Goal: Task Accomplishment & Management: Use online tool/utility

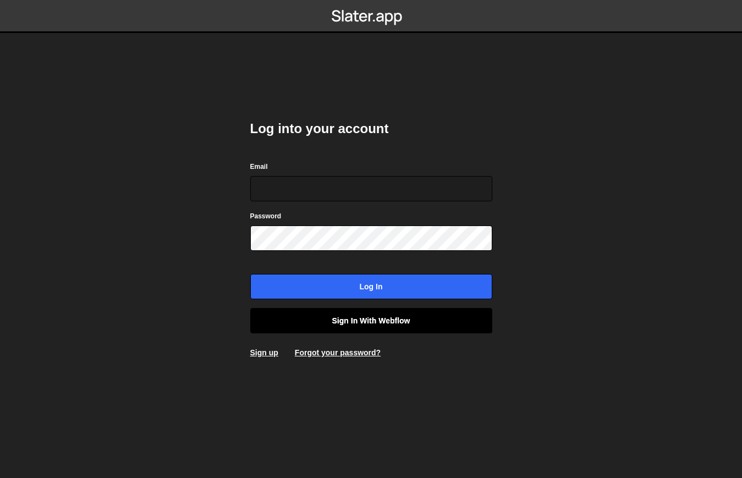
click at [380, 320] on link "Sign in with Webflow" at bounding box center [371, 320] width 242 height 25
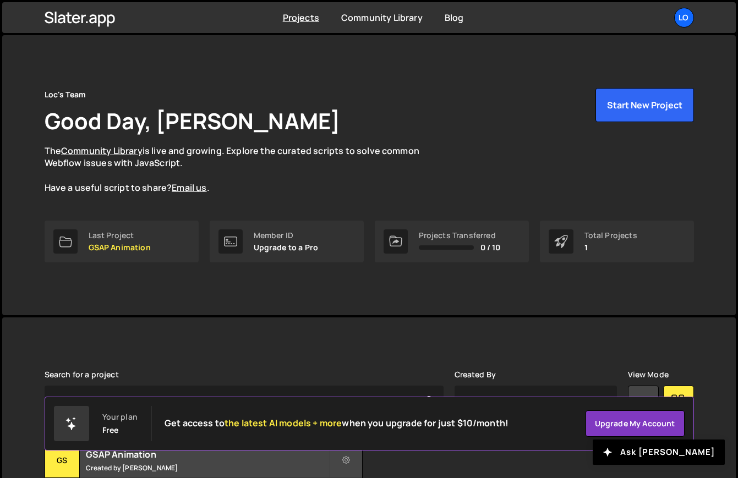
drag, startPoint x: 732, startPoint y: 472, endPoint x: 869, endPoint y: 472, distance: 137.0
click at [737, 472] on html "Projects Community Library Blog Lo Projects Your Teams Account Upgrade Logout" at bounding box center [369, 283] width 738 height 567
click at [123, 245] on p "GSAP Animation" at bounding box center [120, 247] width 62 height 9
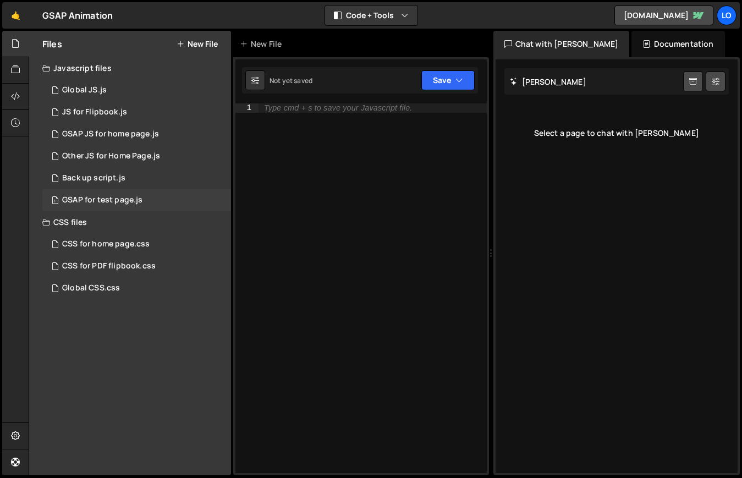
click at [130, 200] on div "GSAP for test page.js" at bounding box center [102, 200] width 80 height 10
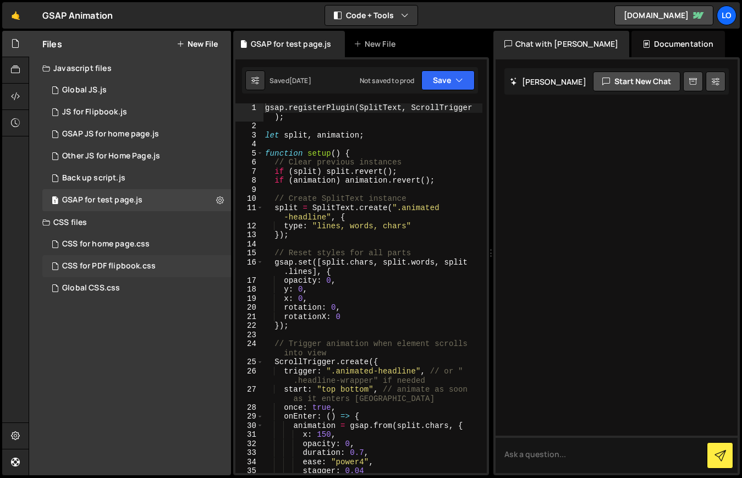
click at [132, 266] on div "CSS for PDF flipbook.css" at bounding box center [109, 266] width 94 height 10
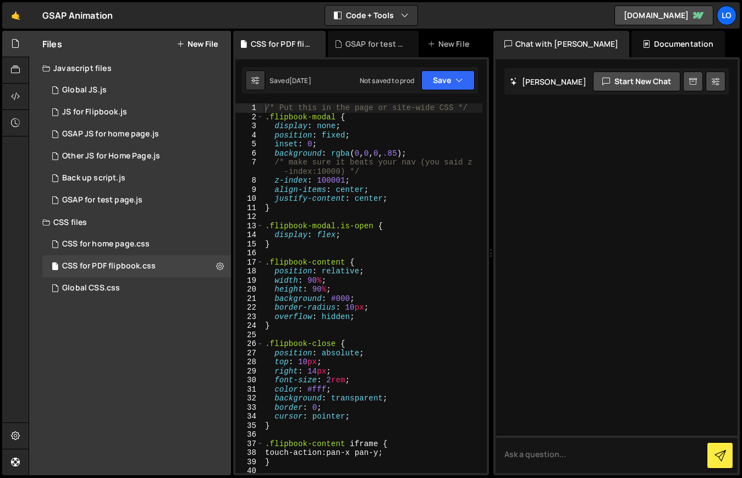
click at [381, 154] on div "/* Put this in the page or site-wide CSS */ .flipbook-modal { display : none ; …" at bounding box center [373, 297] width 220 height 388
drag, startPoint x: 411, startPoint y: 154, endPoint x: 366, endPoint y: 141, distance: 46.9
click at [356, 152] on div "/* Put this in the page or site-wide CSS */ .flipbook-modal { display : none ; …" at bounding box center [373, 297] width 220 height 388
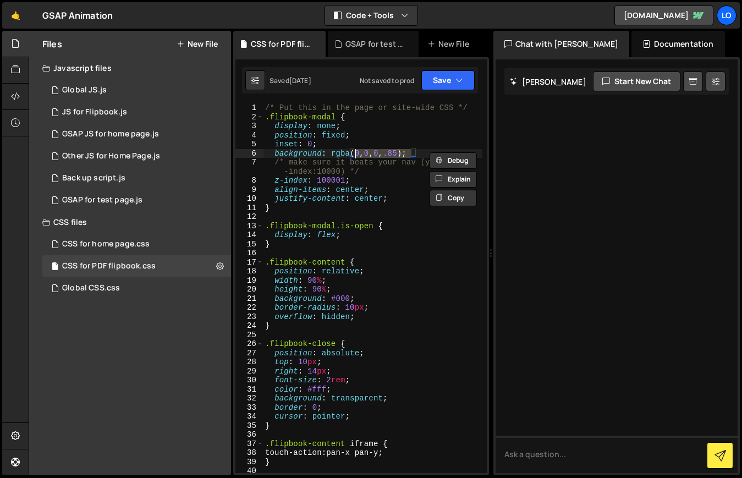
paste textarea "29, 53, 87, 1"
type textarea "background: rgba(29, 53, 87, 1);"
click at [436, 83] on button "Save" at bounding box center [448, 80] width 53 height 20
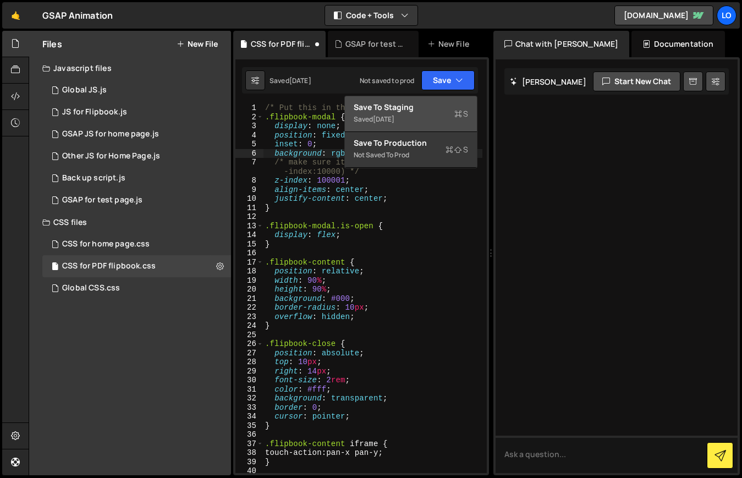
click at [429, 111] on div "Save to Staging S" at bounding box center [411, 107] width 114 height 11
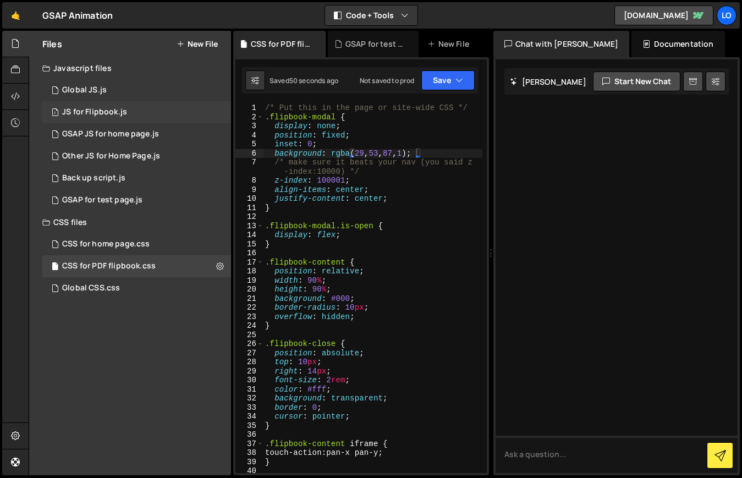
click at [160, 114] on div "1 JS for Flipbook.js 0" at bounding box center [136, 112] width 189 height 22
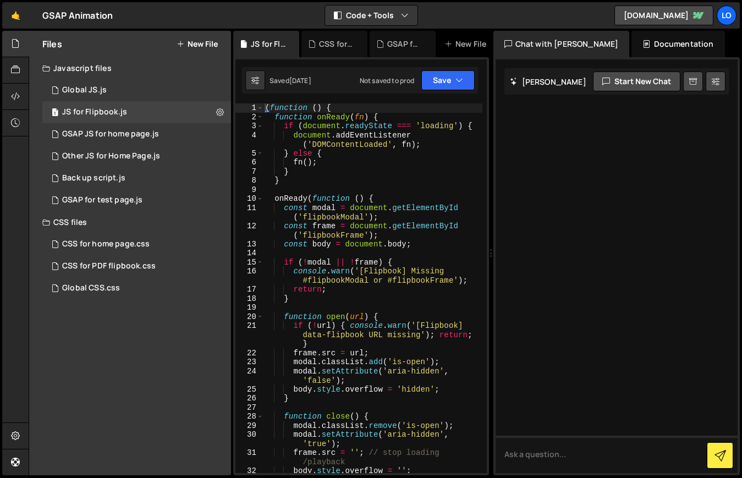
type textarea "} else {"
click at [445, 150] on div "( function ( ) { function onReady ( fn ) { if ( document . readyState === 'load…" at bounding box center [373, 297] width 220 height 388
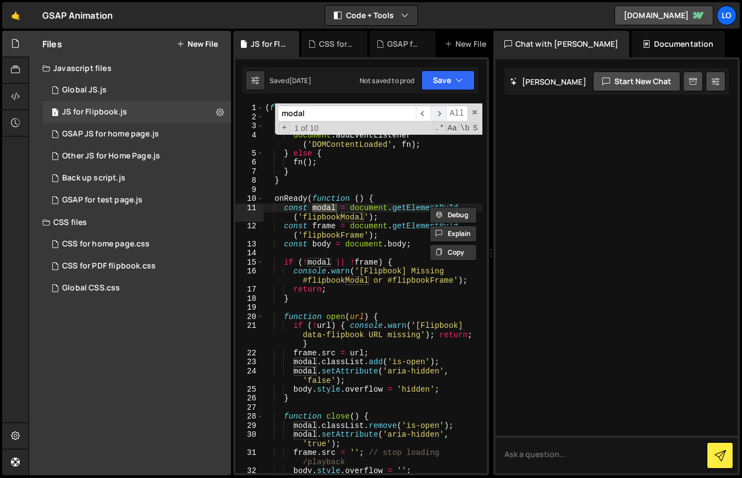
type input "modal"
click at [440, 115] on span "​" at bounding box center [438, 114] width 15 height 16
click at [440, 114] on span "​" at bounding box center [438, 114] width 15 height 16
click at [439, 114] on span "​" at bounding box center [438, 114] width 15 height 16
click at [474, 110] on span at bounding box center [475, 112] width 8 height 8
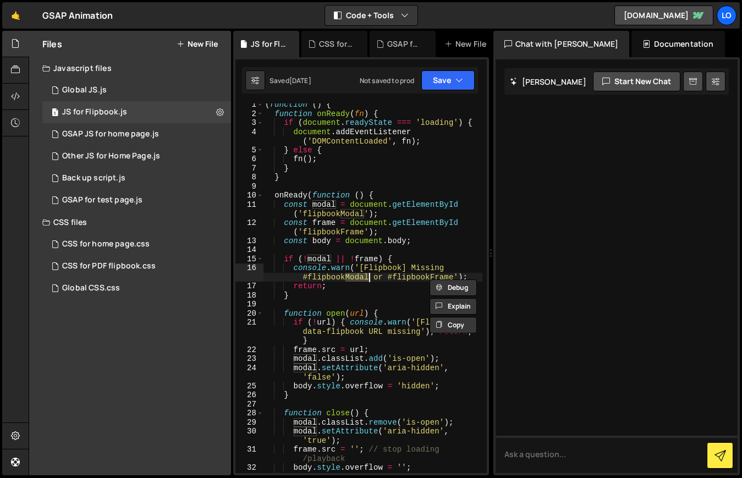
scroll to position [2, 0]
click at [467, 178] on div "( function ( ) { function onReady ( fn ) { if ( document . readyState === 'load…" at bounding box center [373, 295] width 220 height 388
type textarea "}"
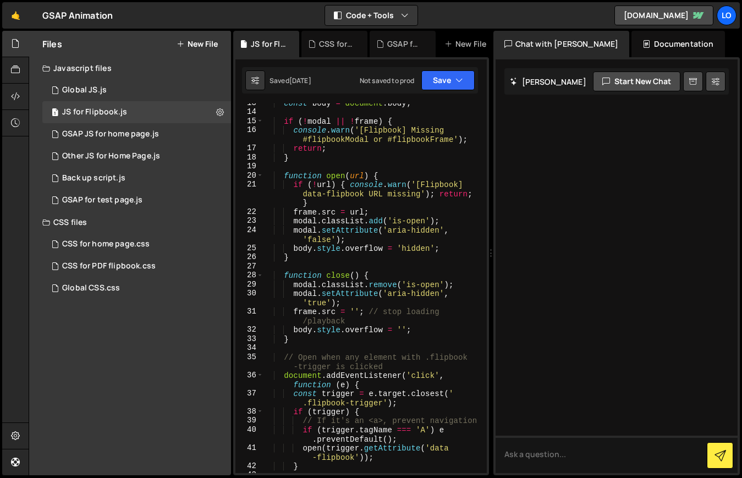
scroll to position [141, 0]
click at [135, 269] on div "CSS for PDF flipbook.css" at bounding box center [109, 266] width 94 height 10
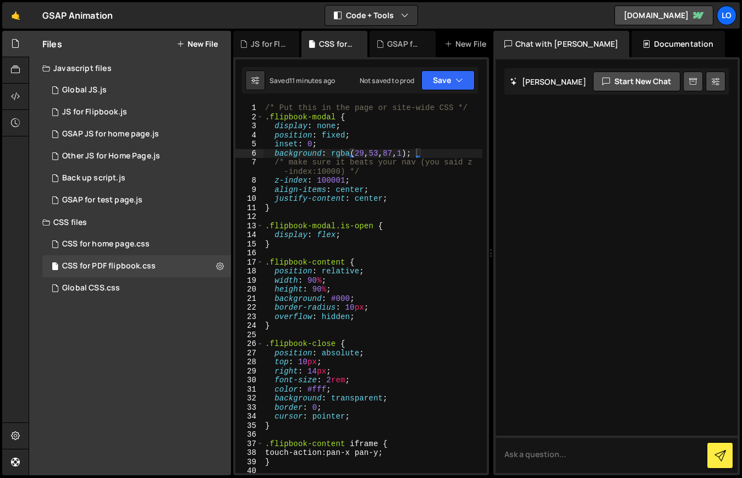
drag, startPoint x: 486, startPoint y: 155, endPoint x: 483, endPoint y: 165, distance: 10.8
click at [483, 165] on div at bounding box center [483, 288] width 7 height 370
click at [442, 132] on div "/* Put this in the page or site-wide CSS */ .flipbook-modal { display : none ; …" at bounding box center [373, 297] width 220 height 388
click at [441, 122] on div "/* Put this in the page or site-wide CSS */ .flipbook-modal { display : none ; …" at bounding box center [373, 297] width 220 height 388
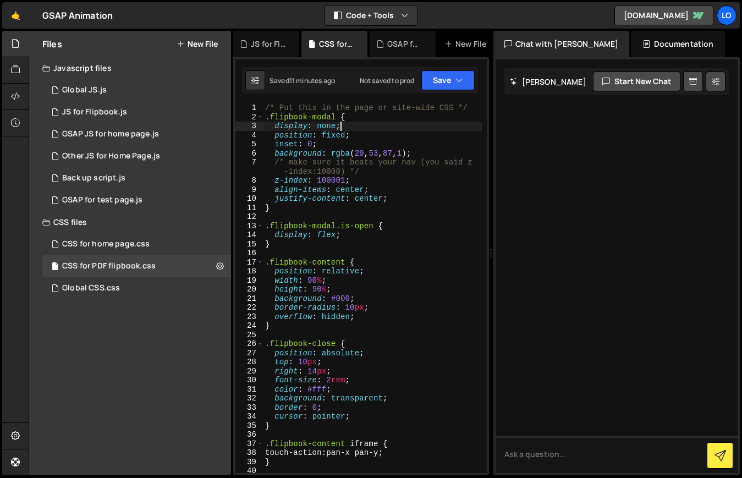
type textarea "}"
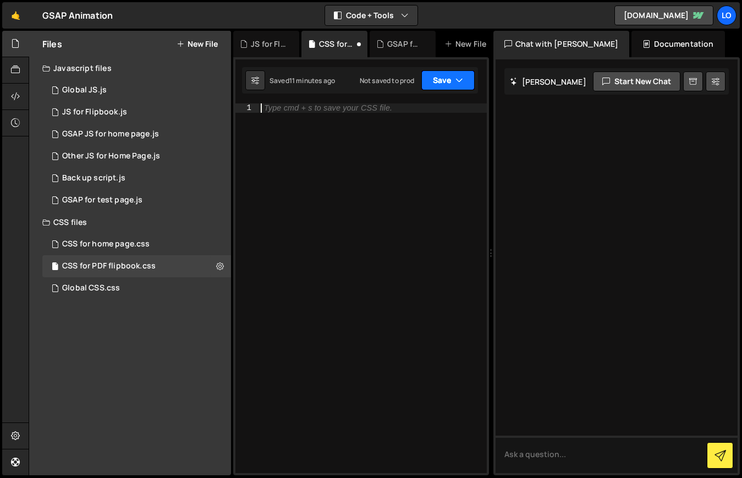
click at [441, 79] on button "Save" at bounding box center [448, 80] width 53 height 20
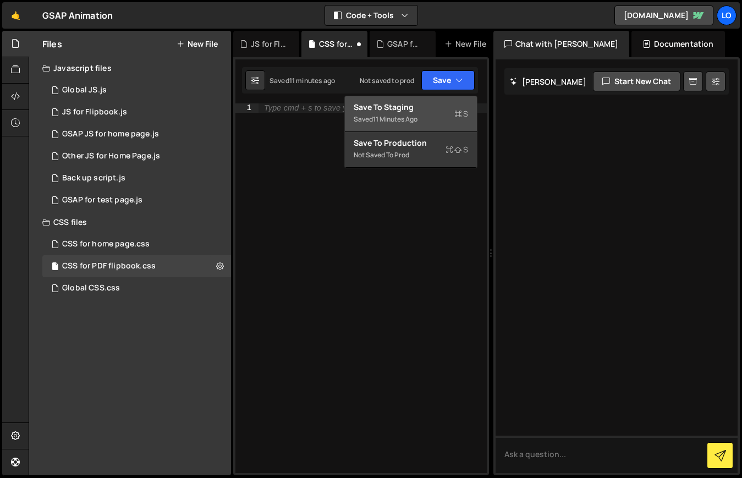
click at [428, 111] on div "Save to Staging S" at bounding box center [411, 107] width 114 height 11
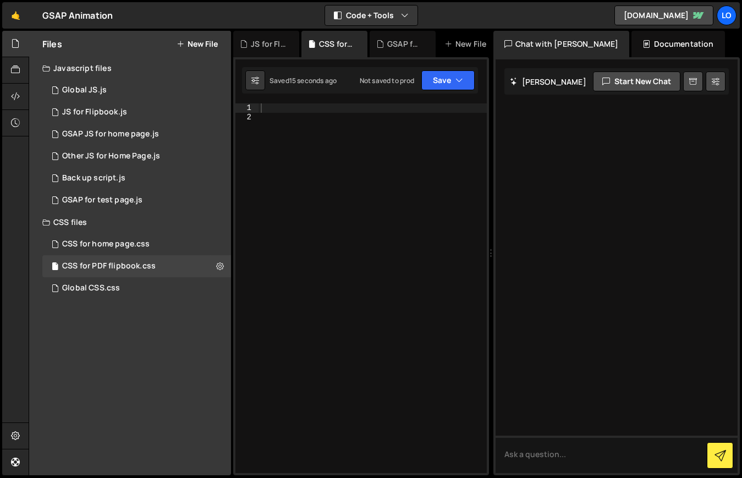
click at [359, 108] on div at bounding box center [373, 297] width 228 height 388
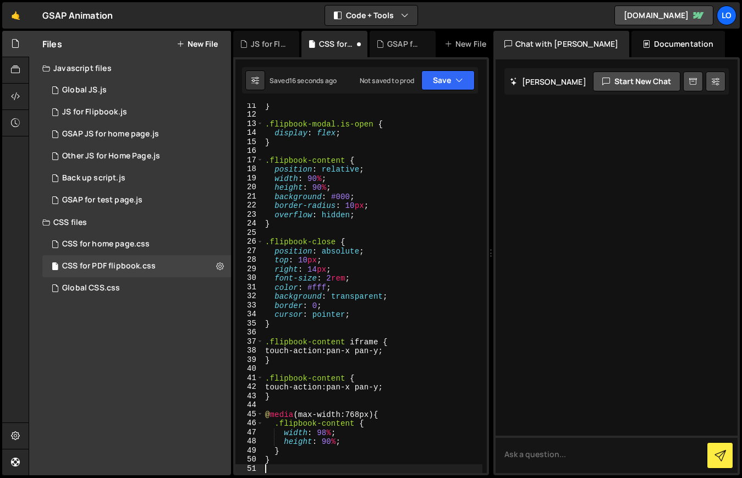
scroll to position [102, 0]
click at [438, 80] on button "Save" at bounding box center [448, 80] width 53 height 20
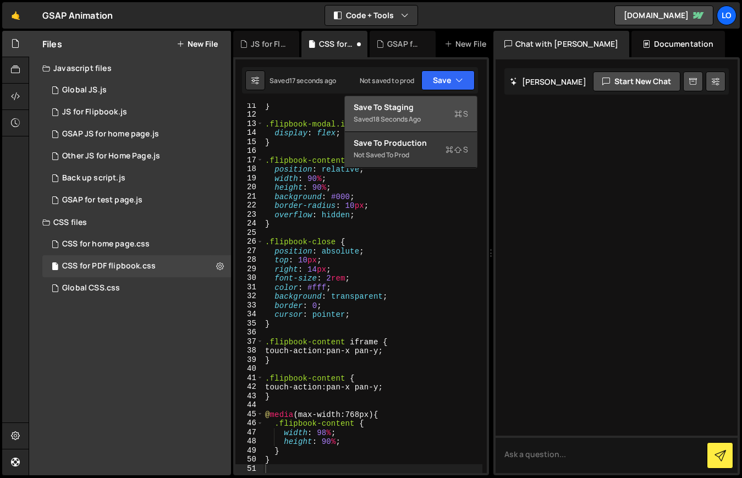
click at [424, 110] on div "Save to Staging S" at bounding box center [411, 107] width 114 height 11
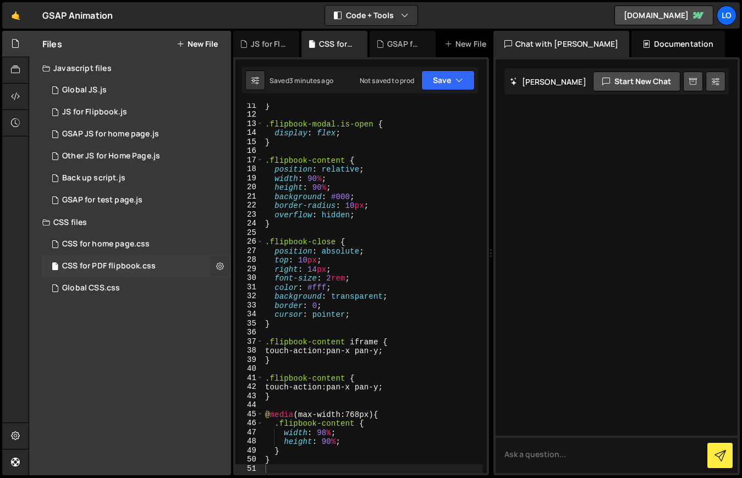
click at [221, 264] on icon at bounding box center [220, 266] width 8 height 10
type input "CSS for PDF flipbook"
radio input "false"
radio input "true"
checkbox input "true"
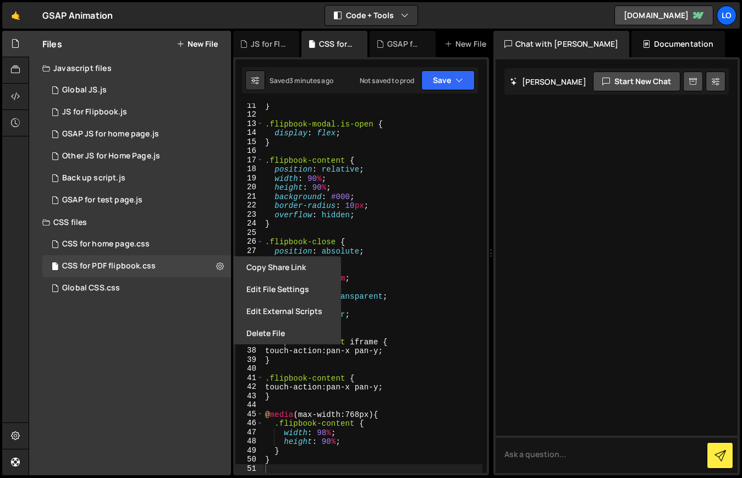
click at [292, 290] on button "Edit File Settings" at bounding box center [287, 289] width 108 height 22
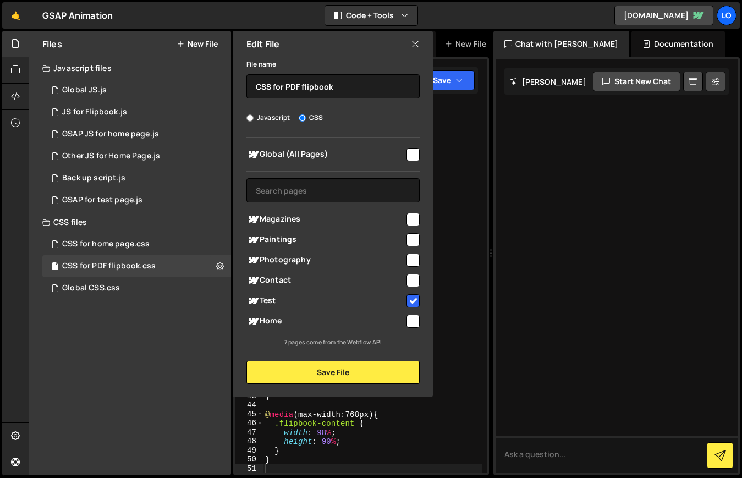
click at [413, 221] on input "checkbox" at bounding box center [413, 219] width 13 height 13
checkbox input "true"
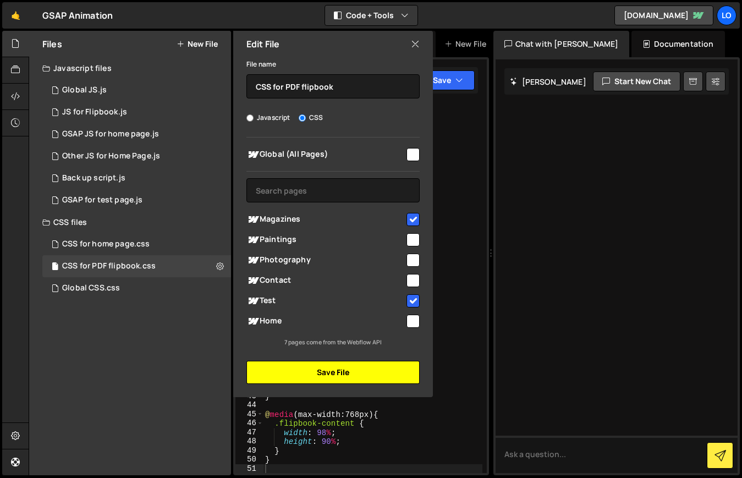
click at [344, 373] on button "Save File" at bounding box center [333, 372] width 173 height 23
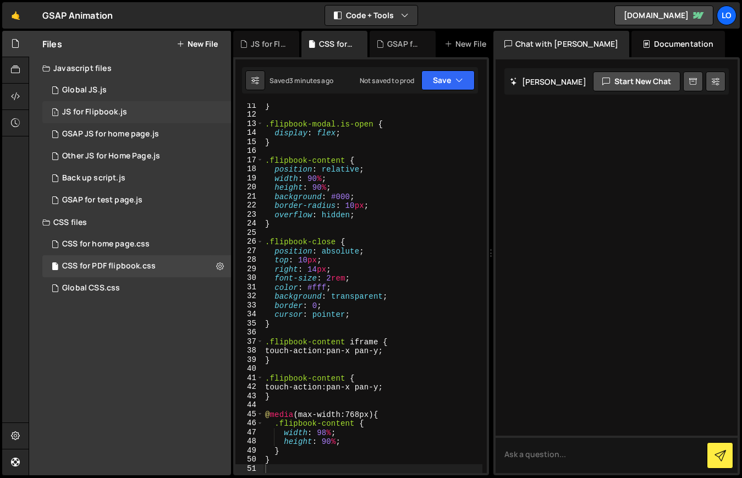
click at [181, 114] on div "1 JS for Flipbook.js 0" at bounding box center [136, 112] width 189 height 22
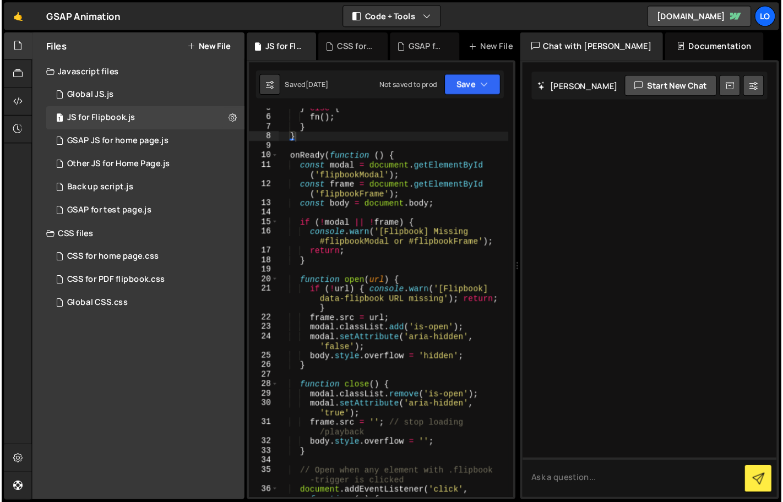
scroll to position [0, 0]
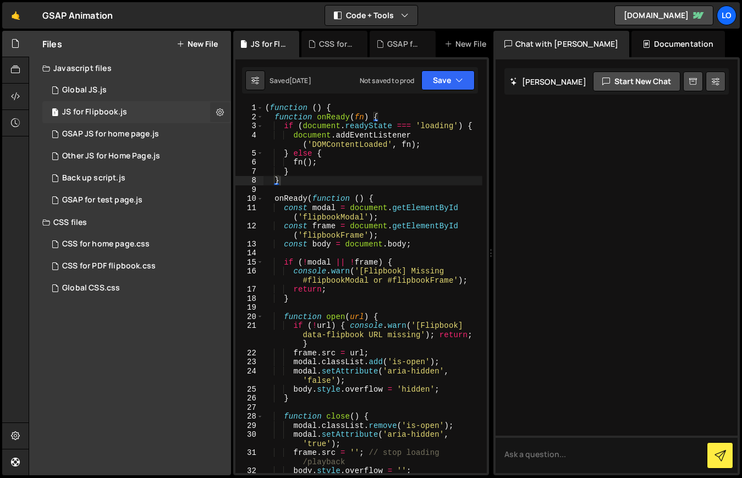
click at [221, 111] on icon at bounding box center [220, 112] width 8 height 10
type input "JS for Flipbook"
radio input "true"
checkbox input "true"
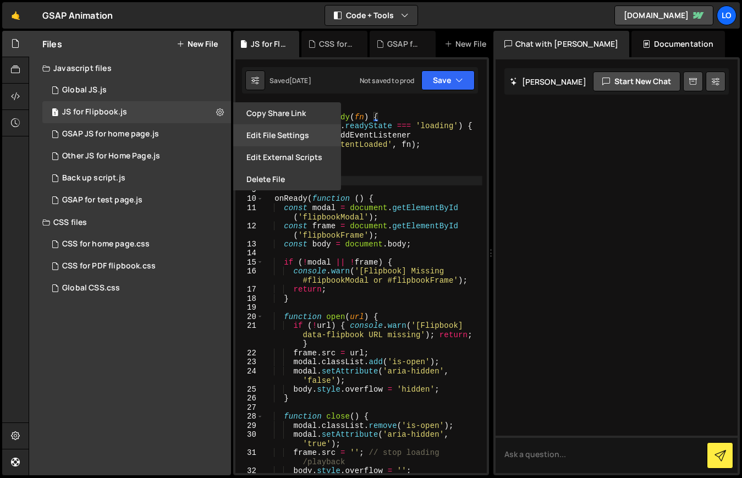
click at [297, 135] on button "Edit File Settings" at bounding box center [287, 135] width 108 height 22
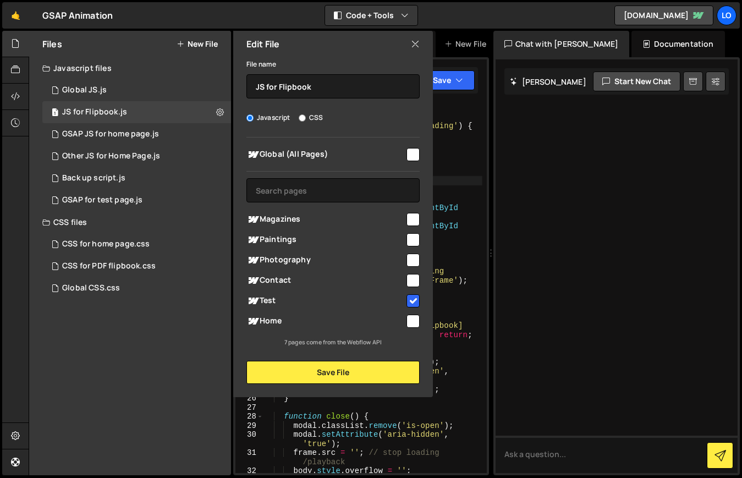
click at [412, 220] on input "checkbox" at bounding box center [413, 219] width 13 height 13
checkbox input "true"
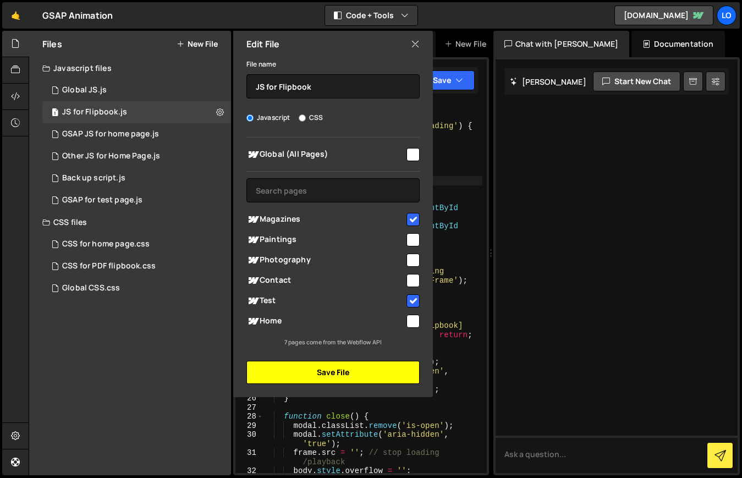
click at [319, 373] on button "Save File" at bounding box center [333, 372] width 173 height 23
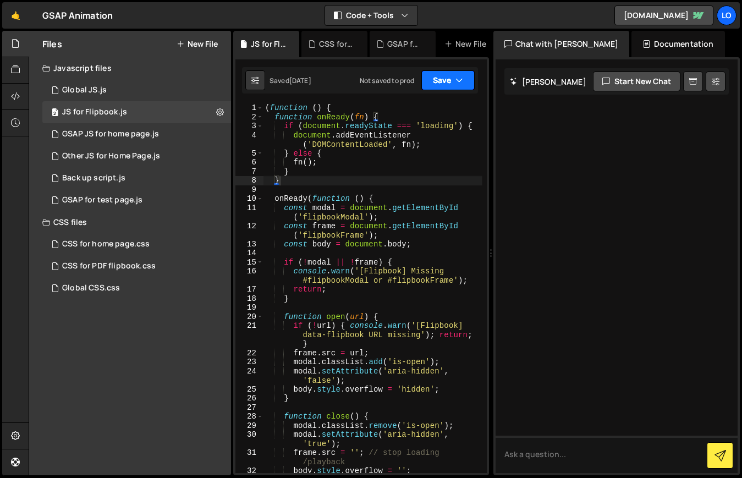
click at [446, 81] on button "Save" at bounding box center [448, 80] width 53 height 20
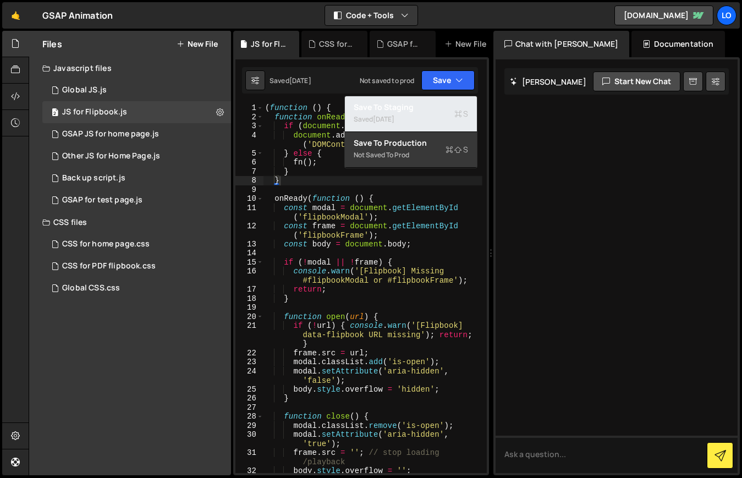
click at [431, 113] on div "Saved 3 days ago" at bounding box center [411, 119] width 114 height 13
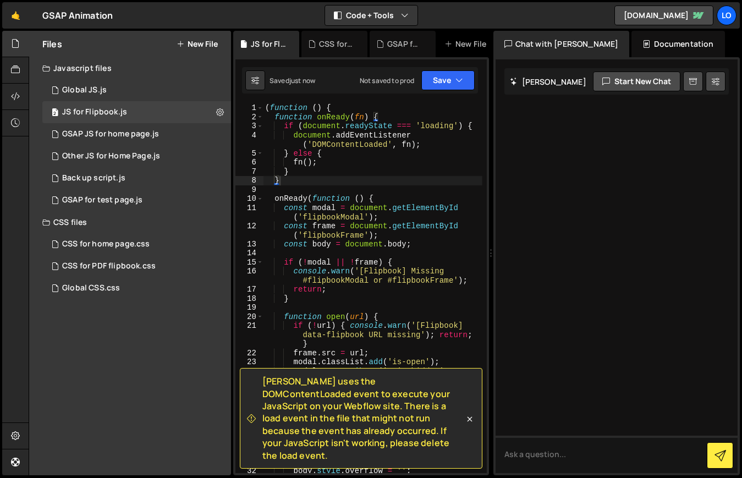
click at [471, 425] on icon at bounding box center [469, 419] width 11 height 11
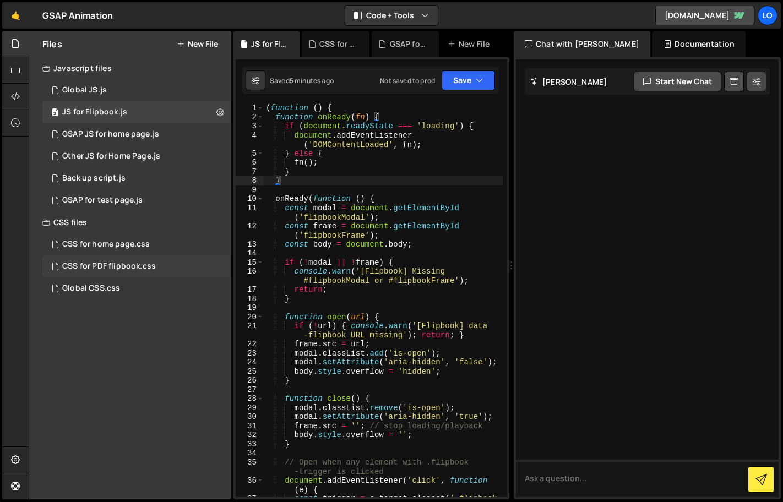
click at [134, 265] on div "CSS for PDF flipbook.css" at bounding box center [109, 266] width 94 height 10
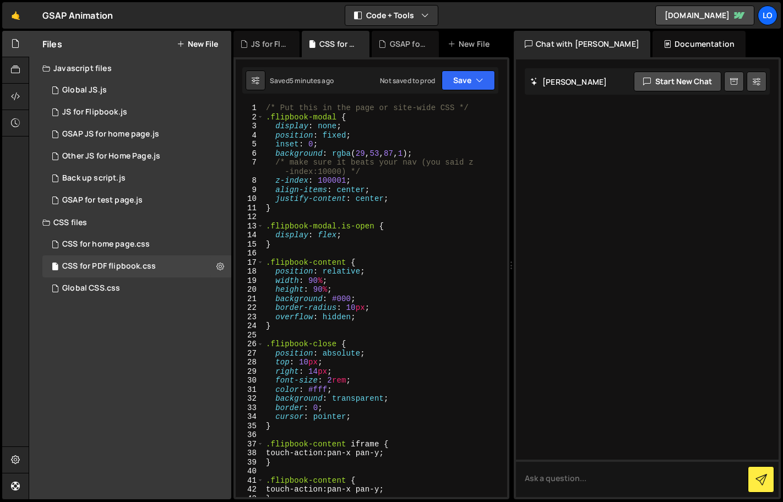
click at [342, 181] on div "/* Put this in the page or site-wide CSS */ .flipbook-modal { display : none ; …" at bounding box center [383, 309] width 239 height 412
click at [463, 84] on button "Save" at bounding box center [467, 80] width 53 height 20
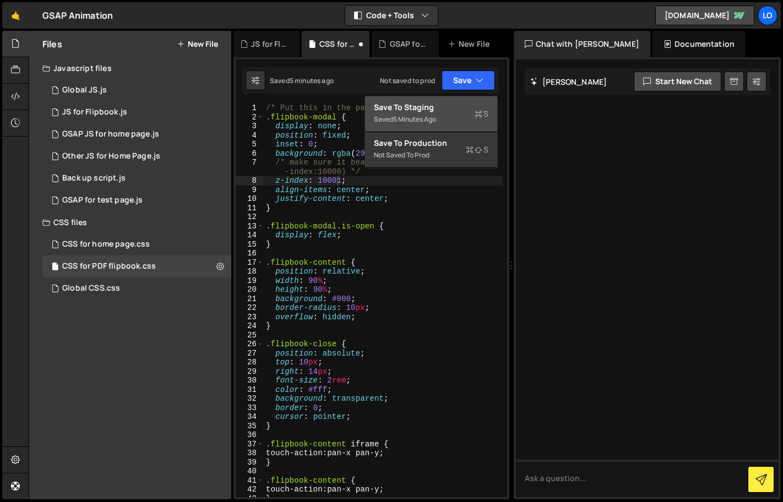
click at [425, 116] on div "5 minutes ago" at bounding box center [414, 118] width 43 height 9
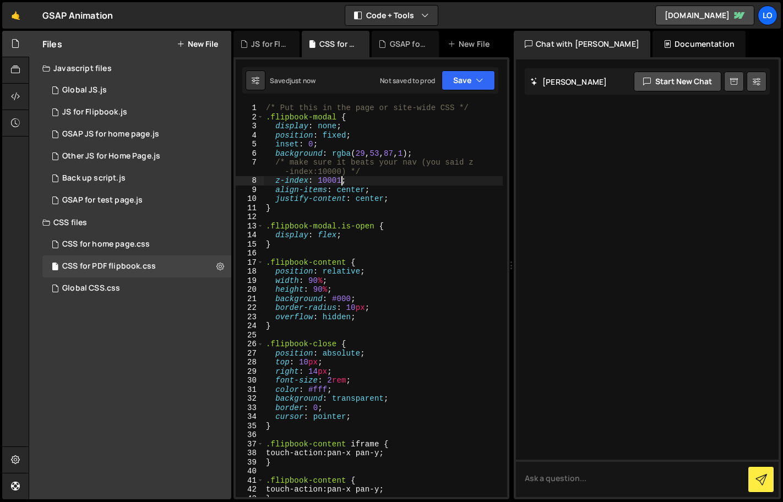
click at [338, 179] on div "/* Put this in the page or site-wide CSS */ .flipbook-modal { display : none ; …" at bounding box center [383, 309] width 239 height 412
click at [455, 81] on button "Save" at bounding box center [467, 80] width 53 height 20
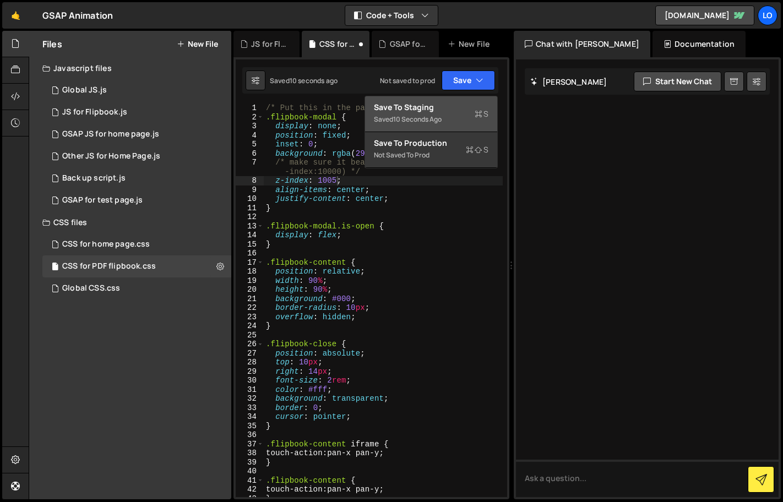
click at [445, 114] on div "Saved 10 seconds ago" at bounding box center [431, 119] width 114 height 13
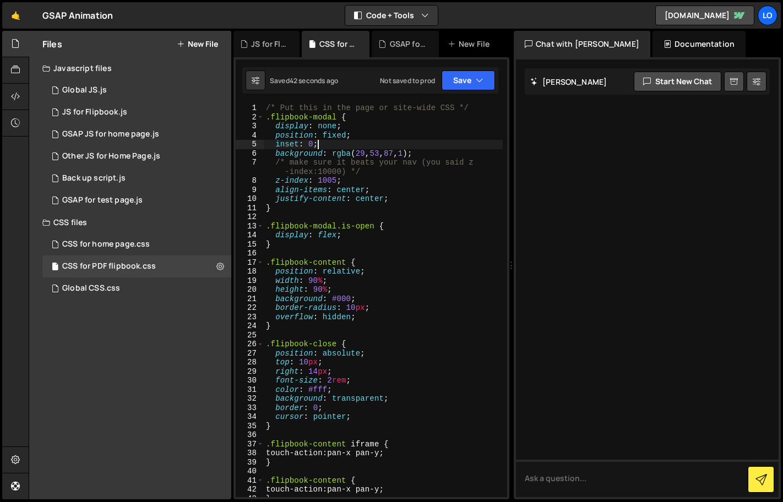
scroll to position [0, 3]
click at [445, 148] on div "/* Put this in the page or site-wide CSS */ .flipbook-modal { display : none ; …" at bounding box center [383, 309] width 239 height 412
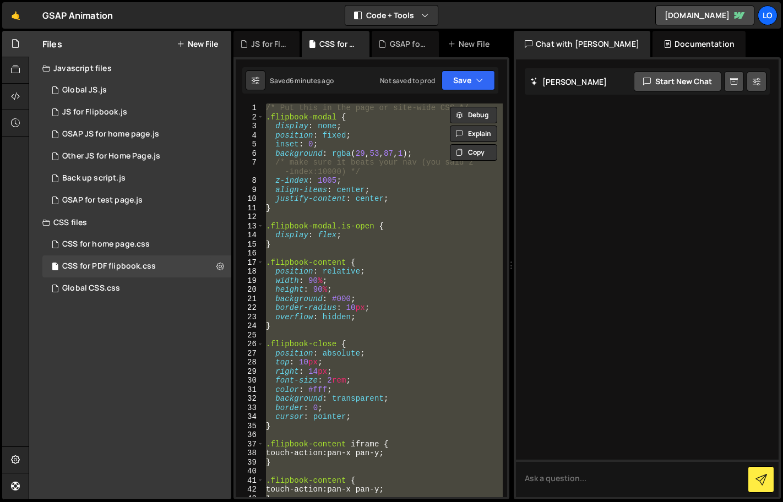
click at [403, 153] on div "/* Put this in the page or site-wide CSS */ .flipbook-modal { display : none ; …" at bounding box center [383, 299] width 239 height 393
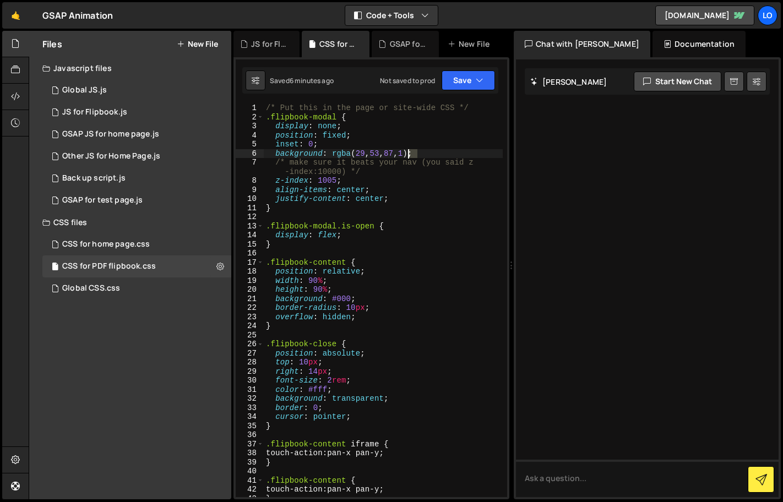
drag, startPoint x: 416, startPoint y: 151, endPoint x: 407, endPoint y: 147, distance: 9.8
click at [409, 149] on div "/* Put this in the page or site-wide CSS */ .flipbook-modal { display : none ; …" at bounding box center [383, 309] width 239 height 412
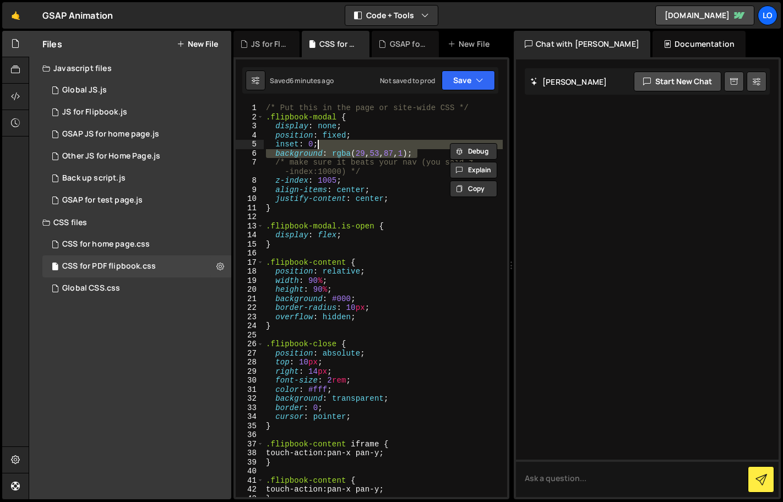
click at [337, 151] on div "/* Put this in the page or site-wide CSS */ .flipbook-modal { display : none ; …" at bounding box center [383, 299] width 239 height 393
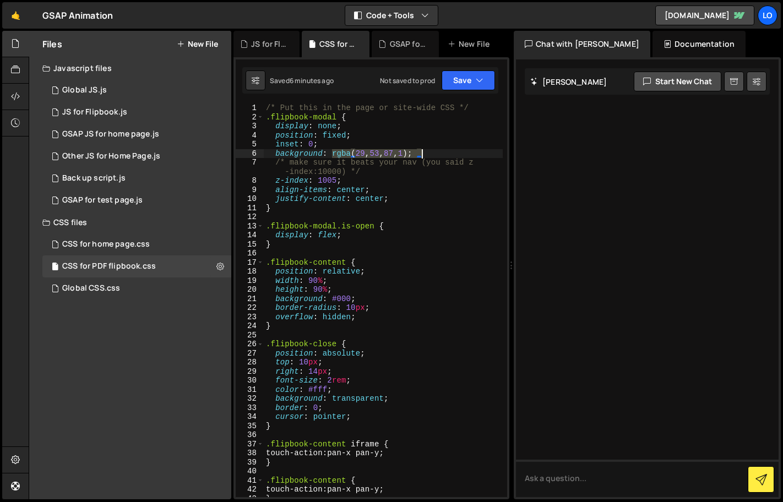
drag, startPoint x: 332, startPoint y: 152, endPoint x: 419, endPoint y: 149, distance: 87.6
click at [420, 150] on div "/* Put this in the page or site-wide CSS */ .flipbook-modal { display : none ; …" at bounding box center [383, 309] width 239 height 412
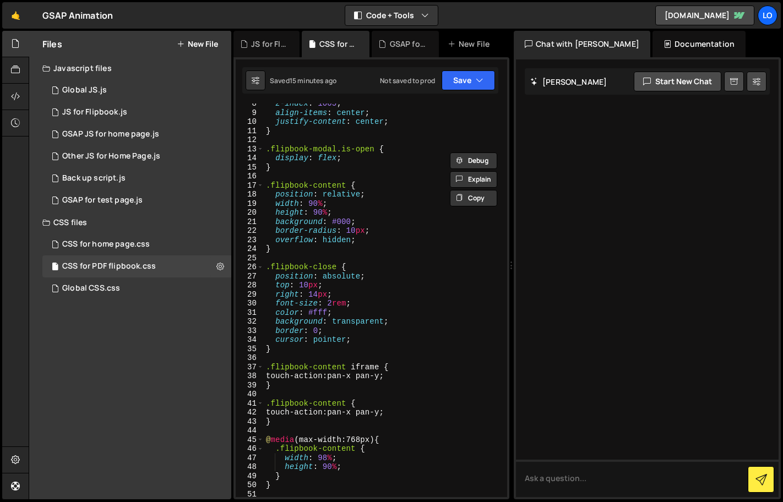
scroll to position [79, 0]
click at [313, 290] on div "z-index : 1005 ; align-items : center ; justify-content : center ; } .flipbook-…" at bounding box center [383, 303] width 239 height 412
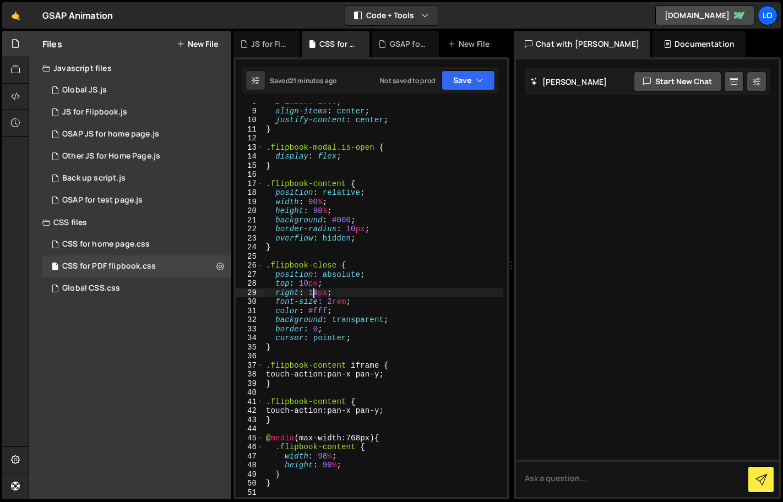
click at [309, 281] on div "z-index : 1005 ; align-items : center ; justify-content : center ; } .flipbook-…" at bounding box center [383, 303] width 239 height 412
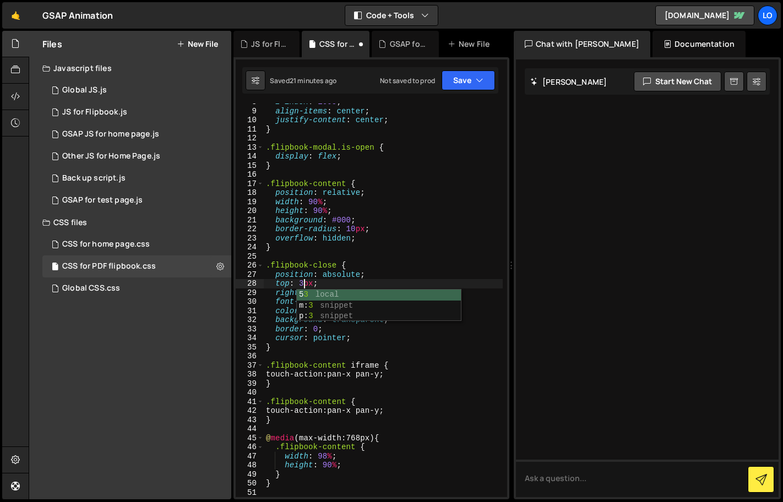
scroll to position [0, 3]
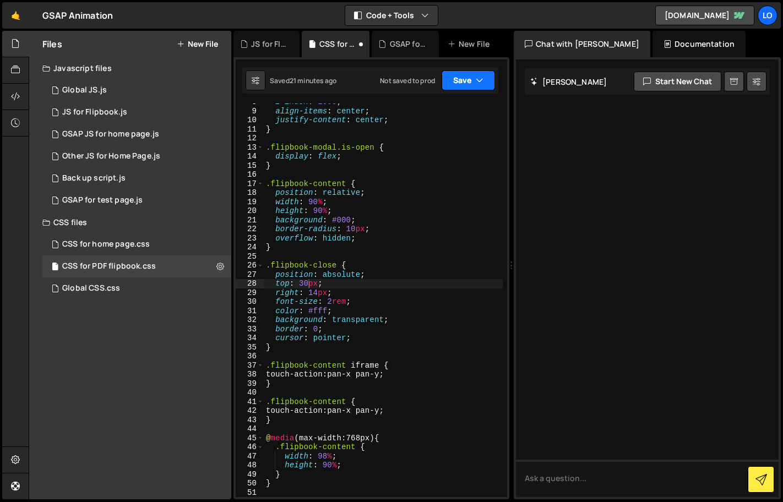
click at [461, 85] on button "Save" at bounding box center [467, 80] width 53 height 20
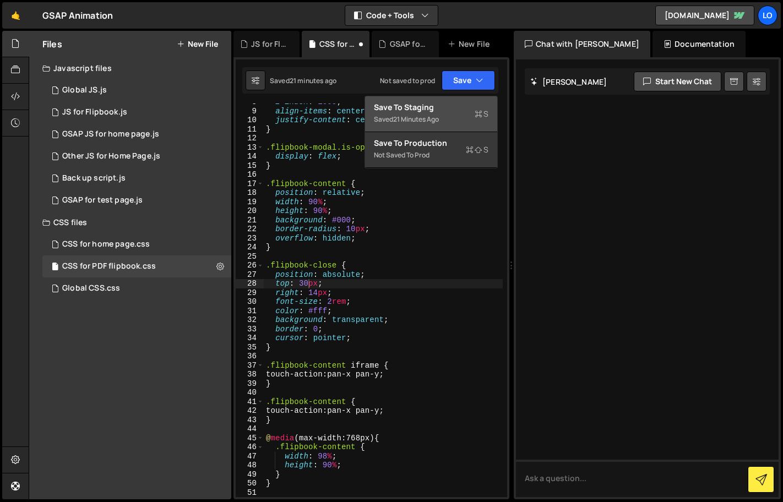
click at [450, 115] on div "Saved 21 minutes ago" at bounding box center [431, 119] width 114 height 13
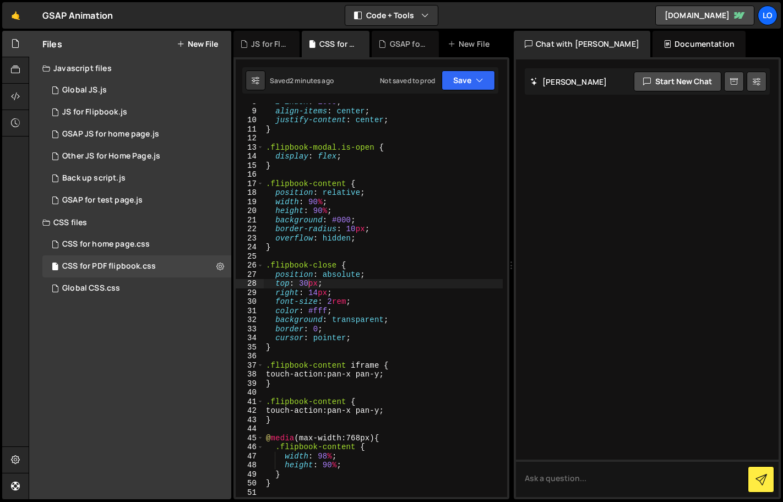
click at [309, 282] on div "z-index : 1005 ; align-items : center ; justify-content : center ; } .flipbook-…" at bounding box center [383, 303] width 239 height 412
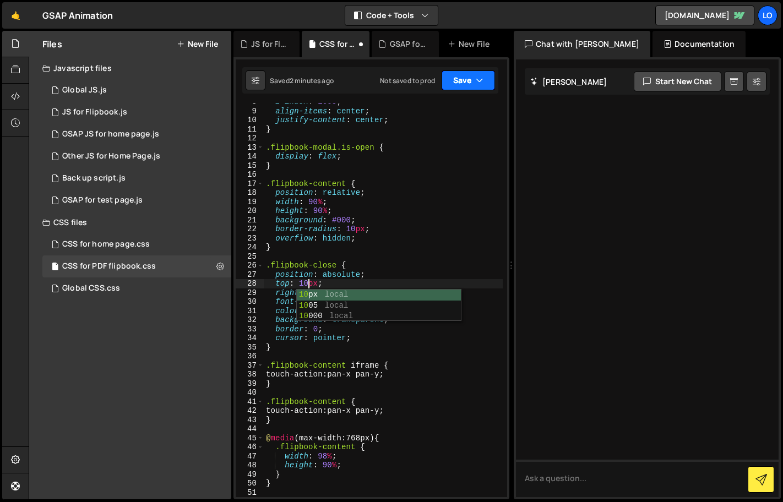
type textarea "top: 10px;"
click at [452, 77] on button "Save" at bounding box center [467, 80] width 53 height 20
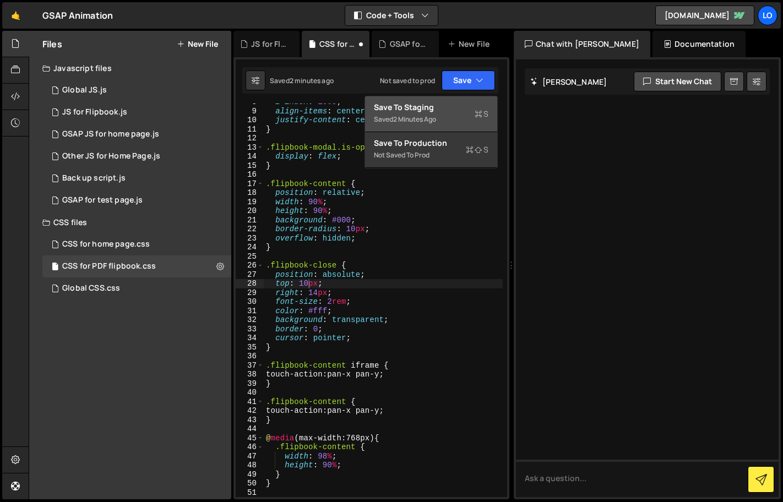
click at [453, 113] on div "Saved 2 minutes ago" at bounding box center [431, 119] width 114 height 13
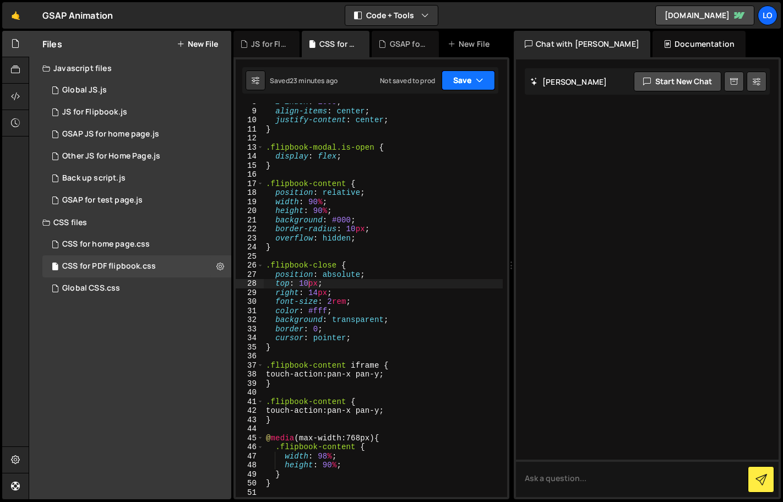
click at [457, 82] on button "Save" at bounding box center [467, 80] width 53 height 20
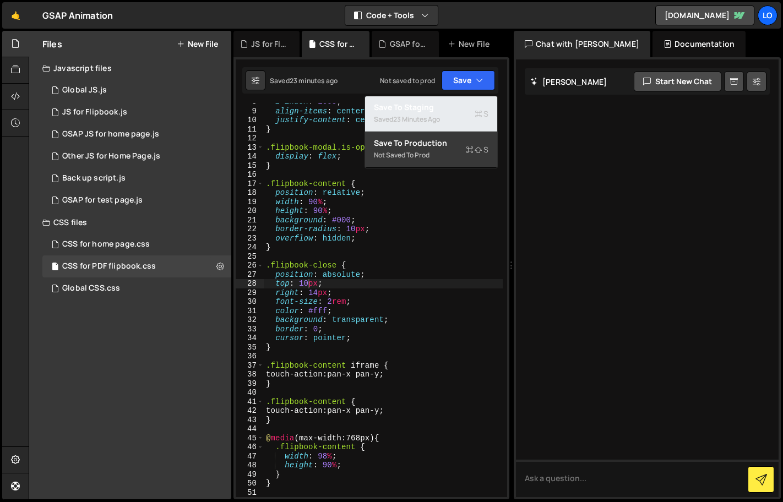
click at [444, 107] on div "Save to Staging S" at bounding box center [431, 107] width 114 height 11
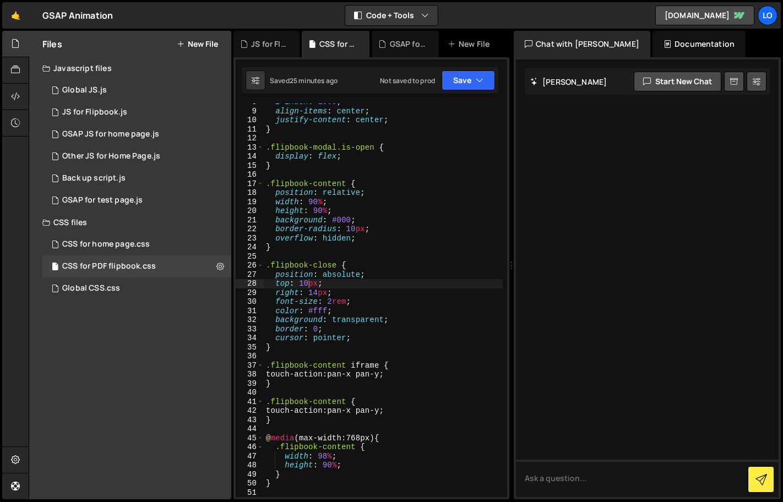
scroll to position [0, 0]
